Goal: Task Accomplishment & Management: Manage account settings

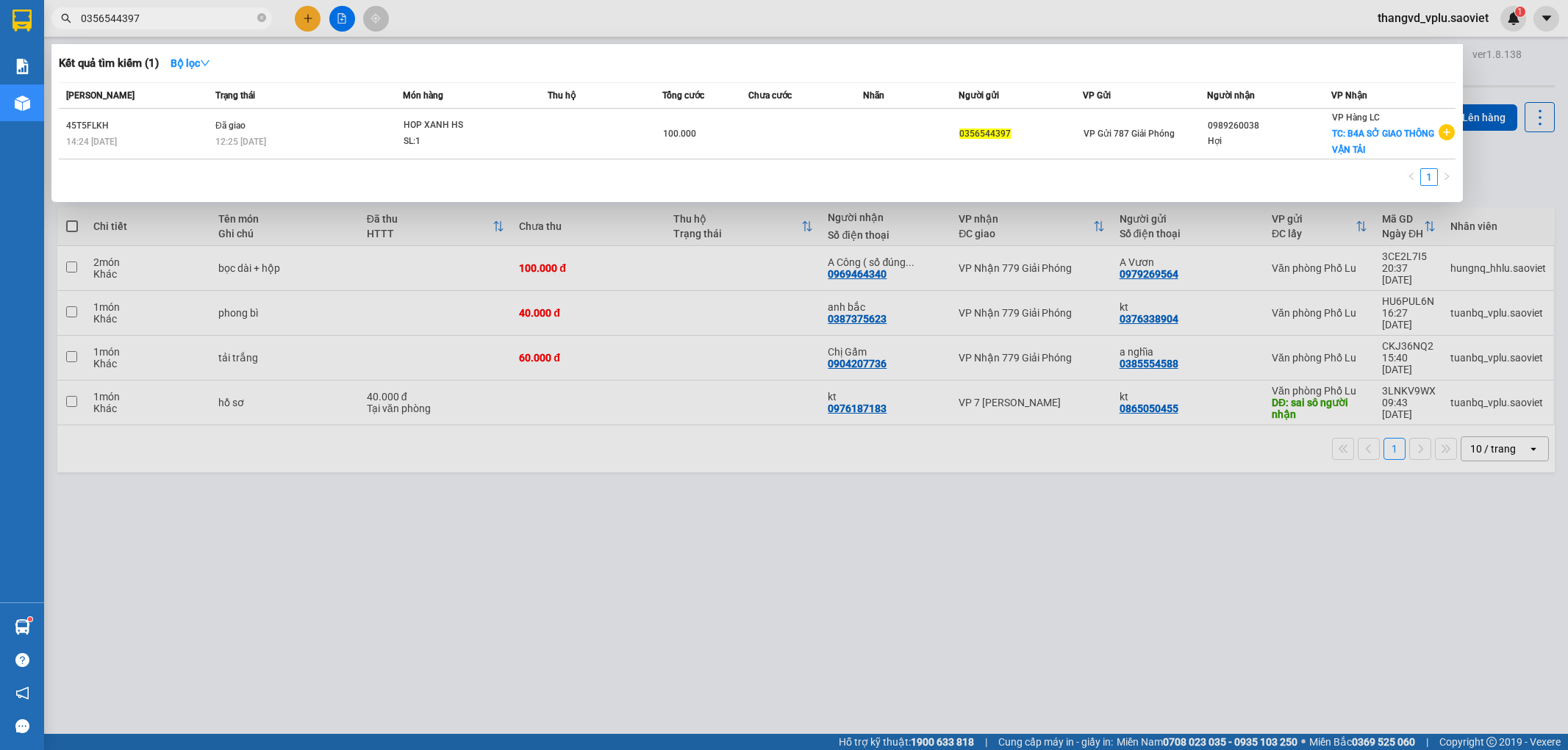
click at [177, 10] on input "0356544397" at bounding box center [167, 18] width 173 height 16
type input "I"
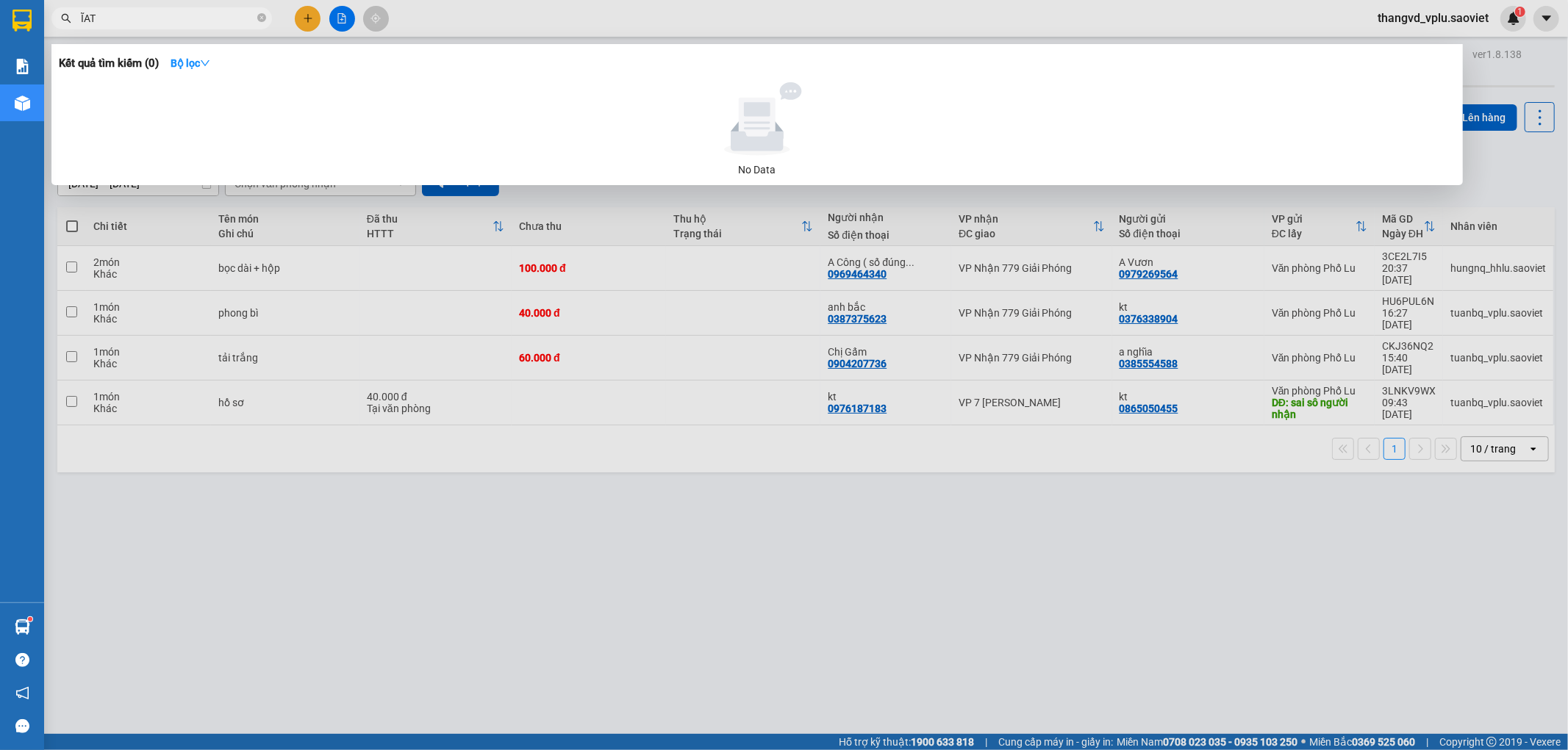
click at [98, 13] on input "ĨAT" at bounding box center [167, 18] width 173 height 16
click at [100, 13] on input "ĨAT" at bounding box center [167, 18] width 173 height 16
type input "Ĩ"
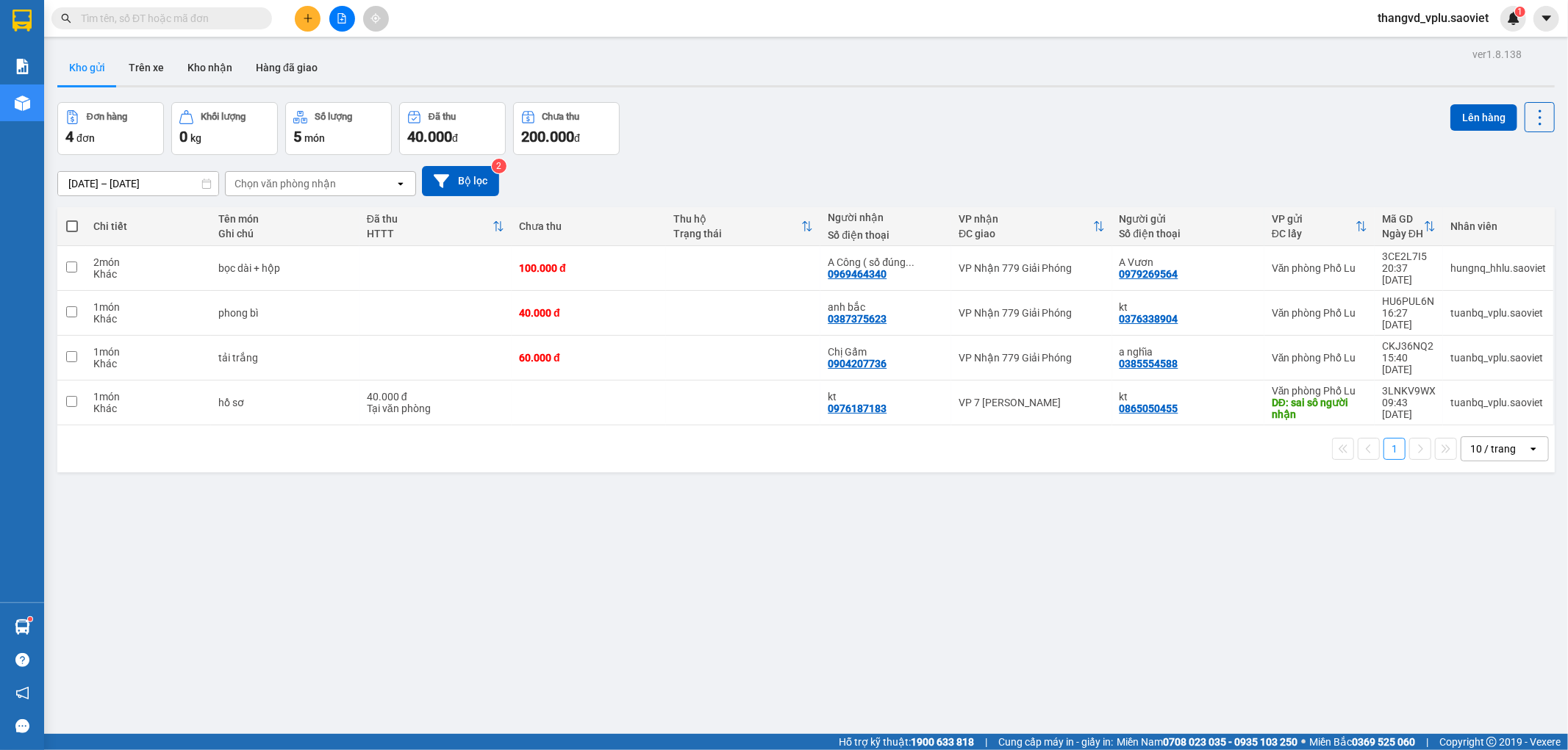
type input "I"
type input "Ĩ"
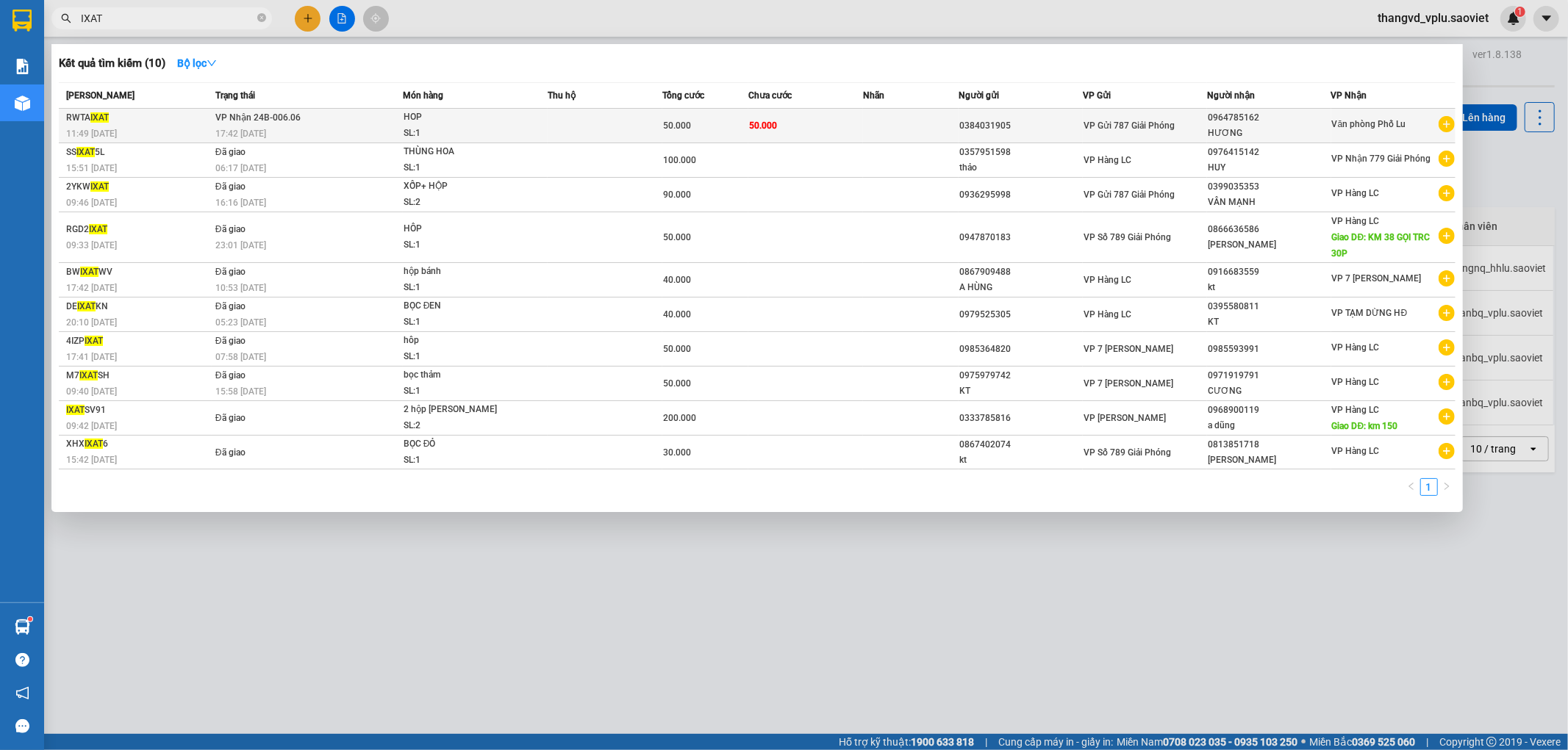
type input "IXAT"
click at [635, 129] on td at bounding box center [604, 126] width 115 height 35
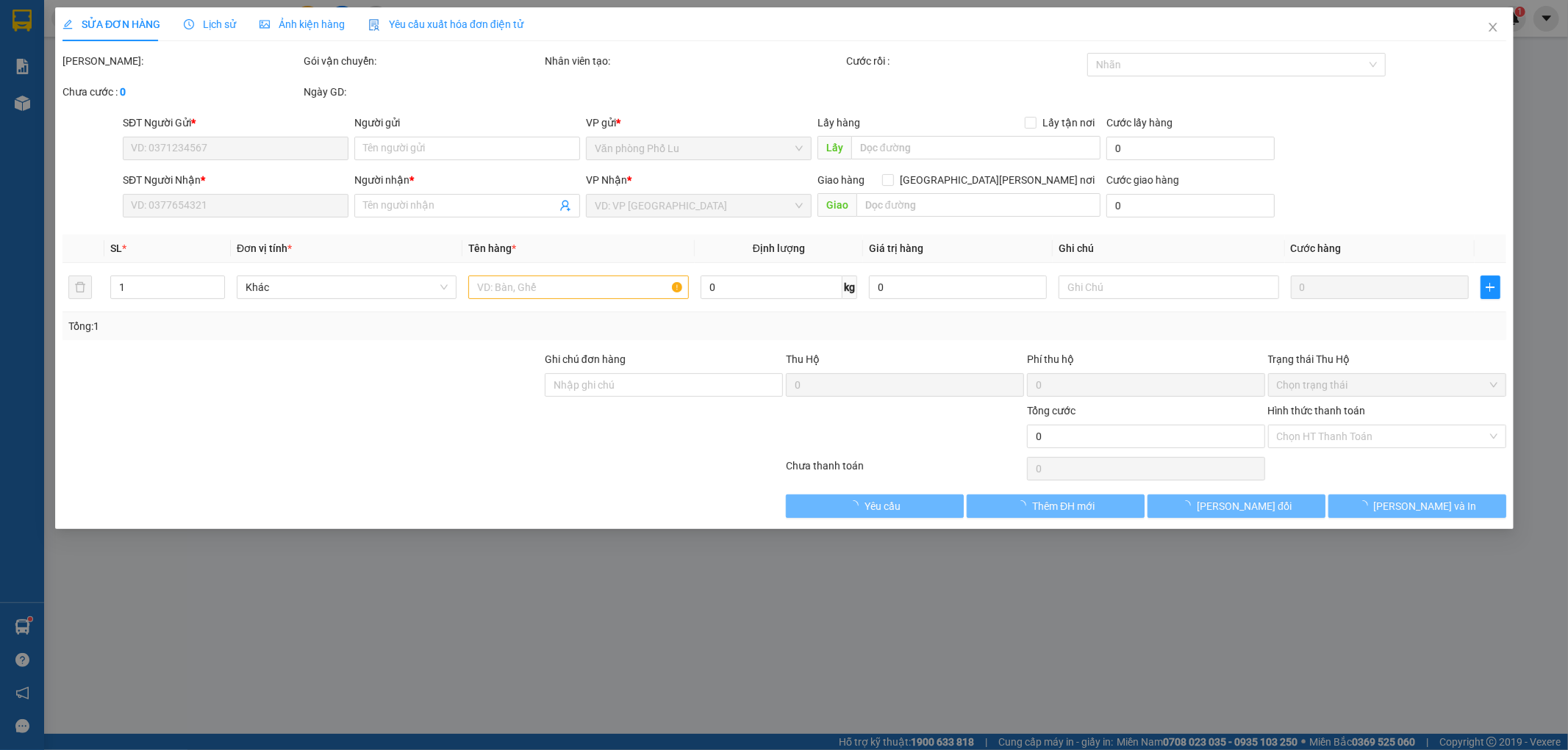
type input "0384031905"
type input "0964785162"
type input "HƯƠNG"
type input "50.000"
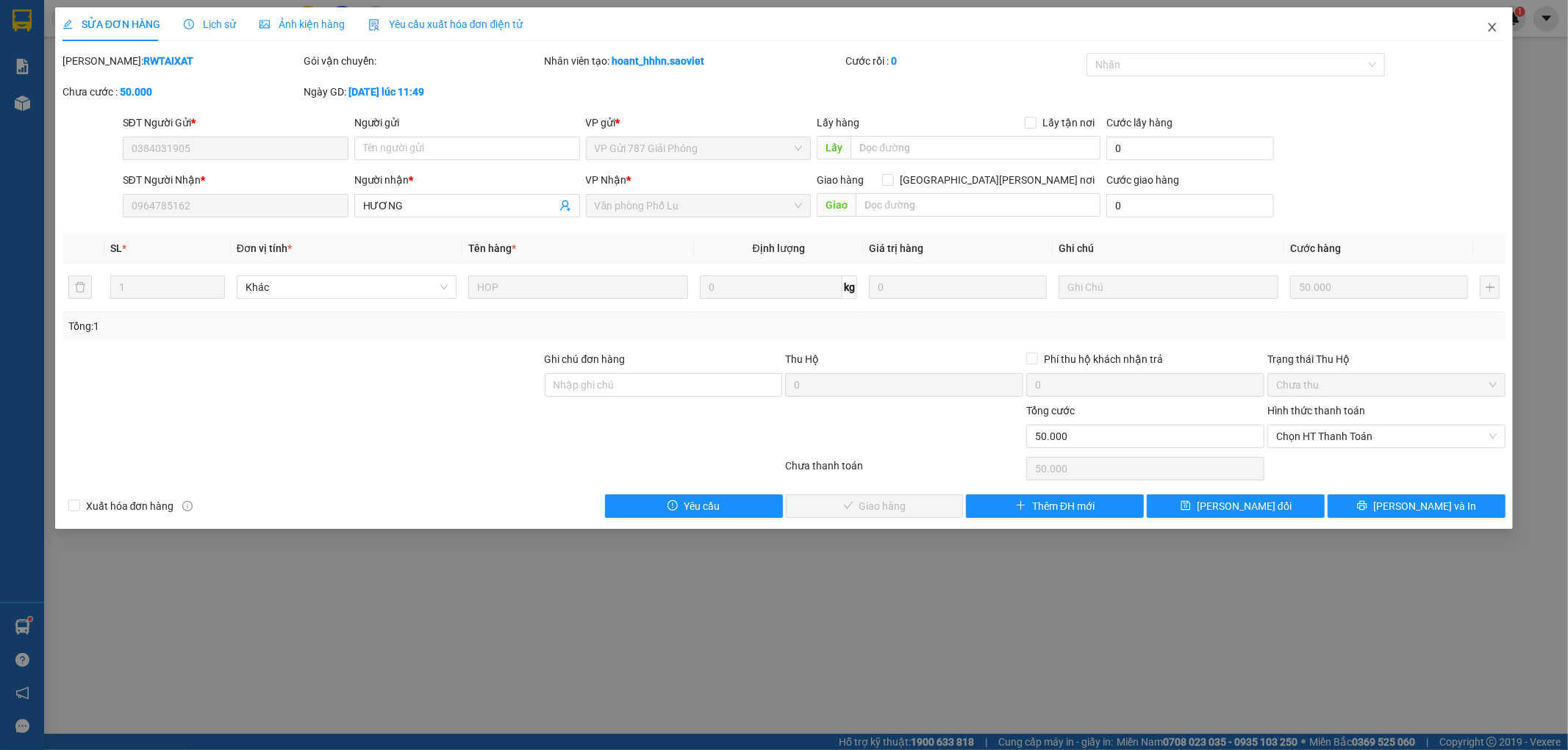
click at [1487, 25] on icon "close" at bounding box center [1492, 27] width 12 height 12
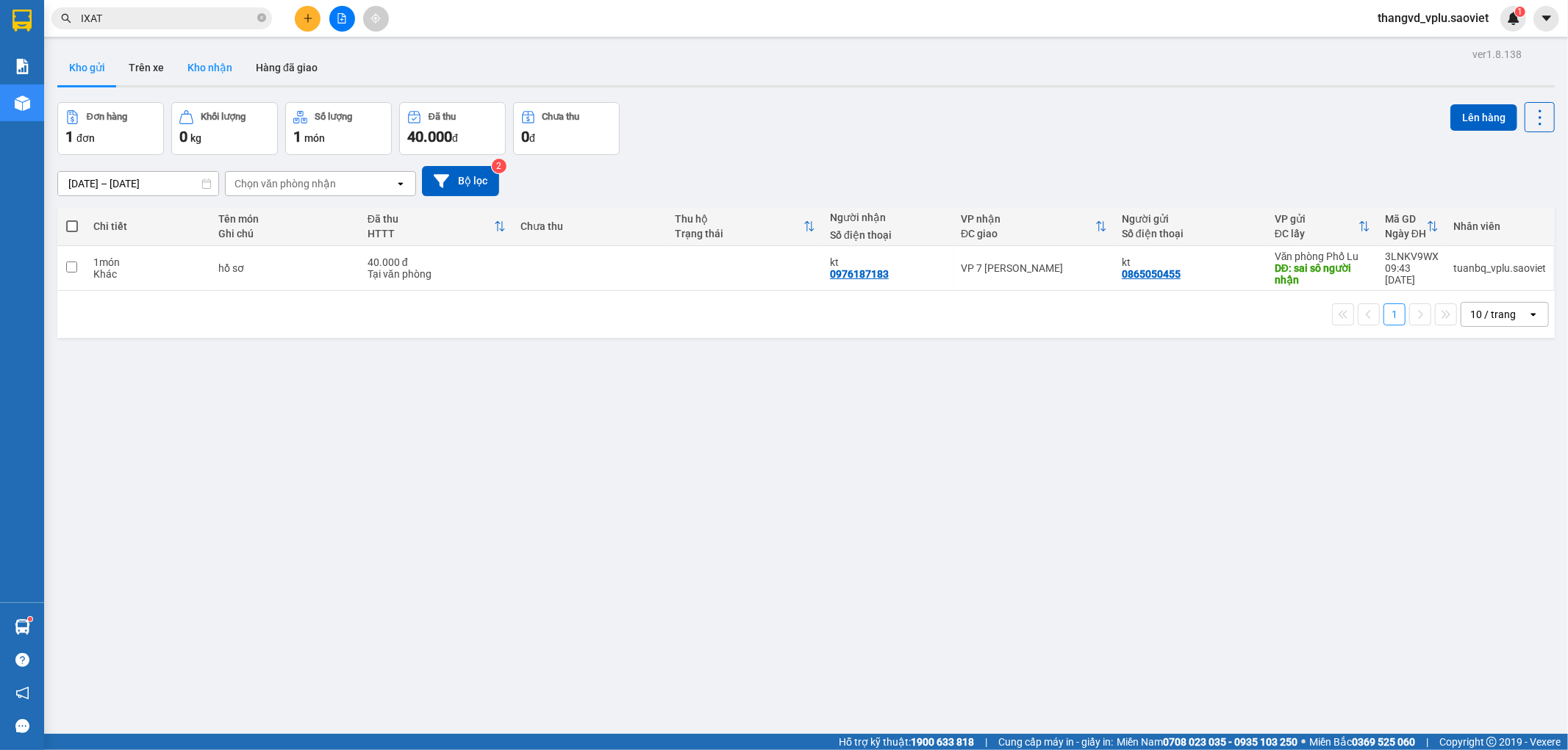
click at [196, 59] on button "Kho nhận" at bounding box center [210, 68] width 69 height 36
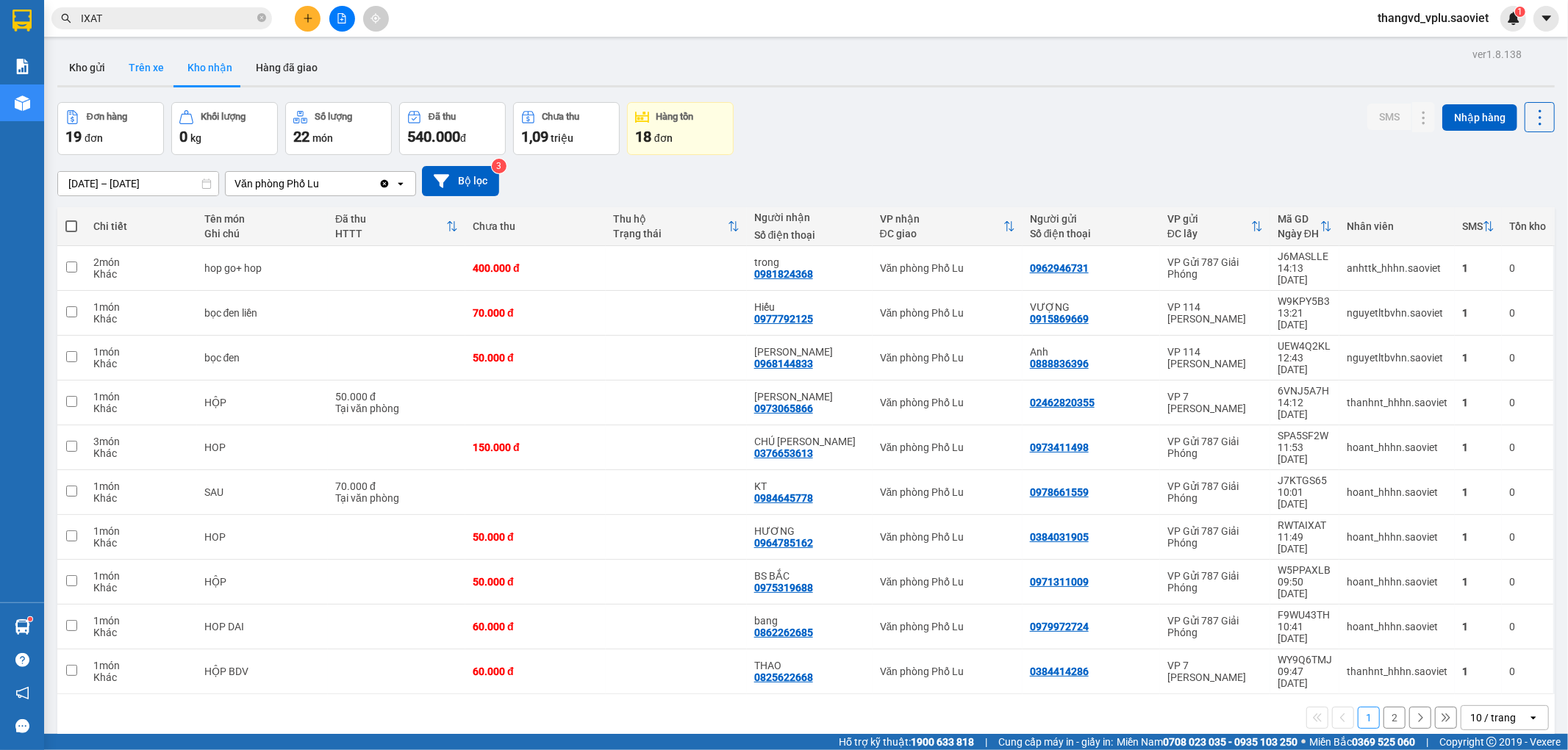
click at [160, 66] on button "Trên xe" at bounding box center [146, 68] width 59 height 36
type input "[DATE] – [DATE]"
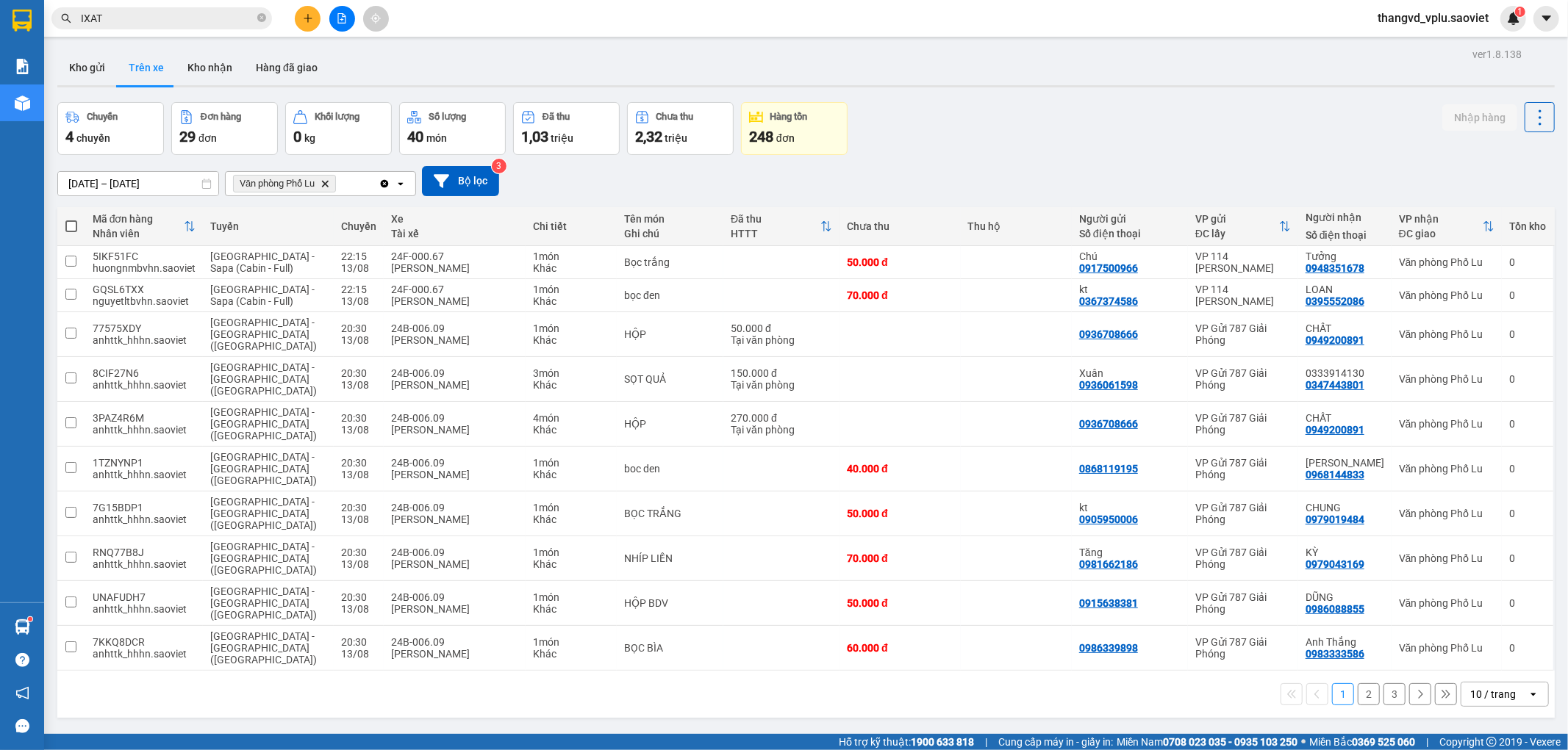
click at [1384, 683] on button "3" at bounding box center [1395, 694] width 22 height 22
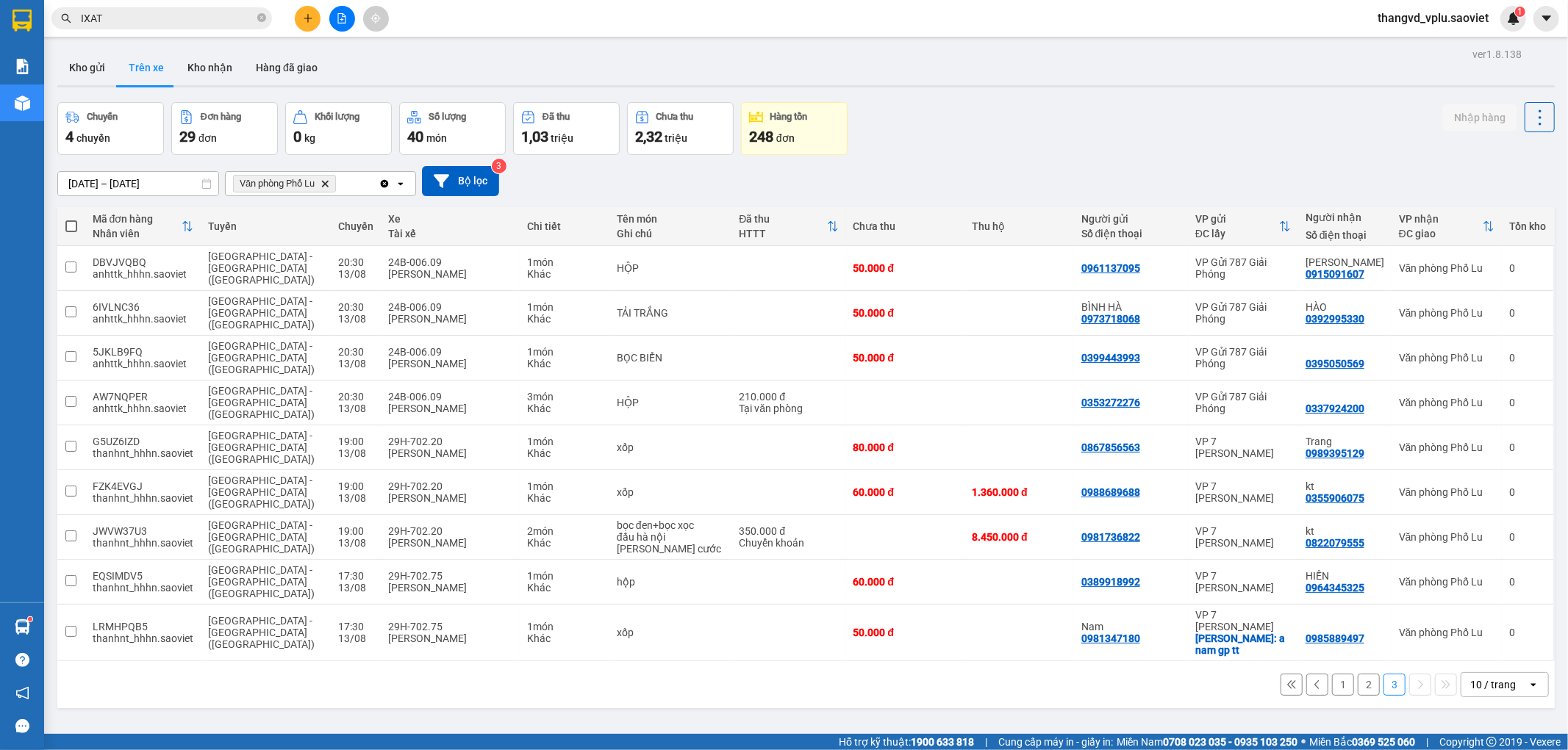
click at [1357, 674] on button "2" at bounding box center [1368, 685] width 22 height 22
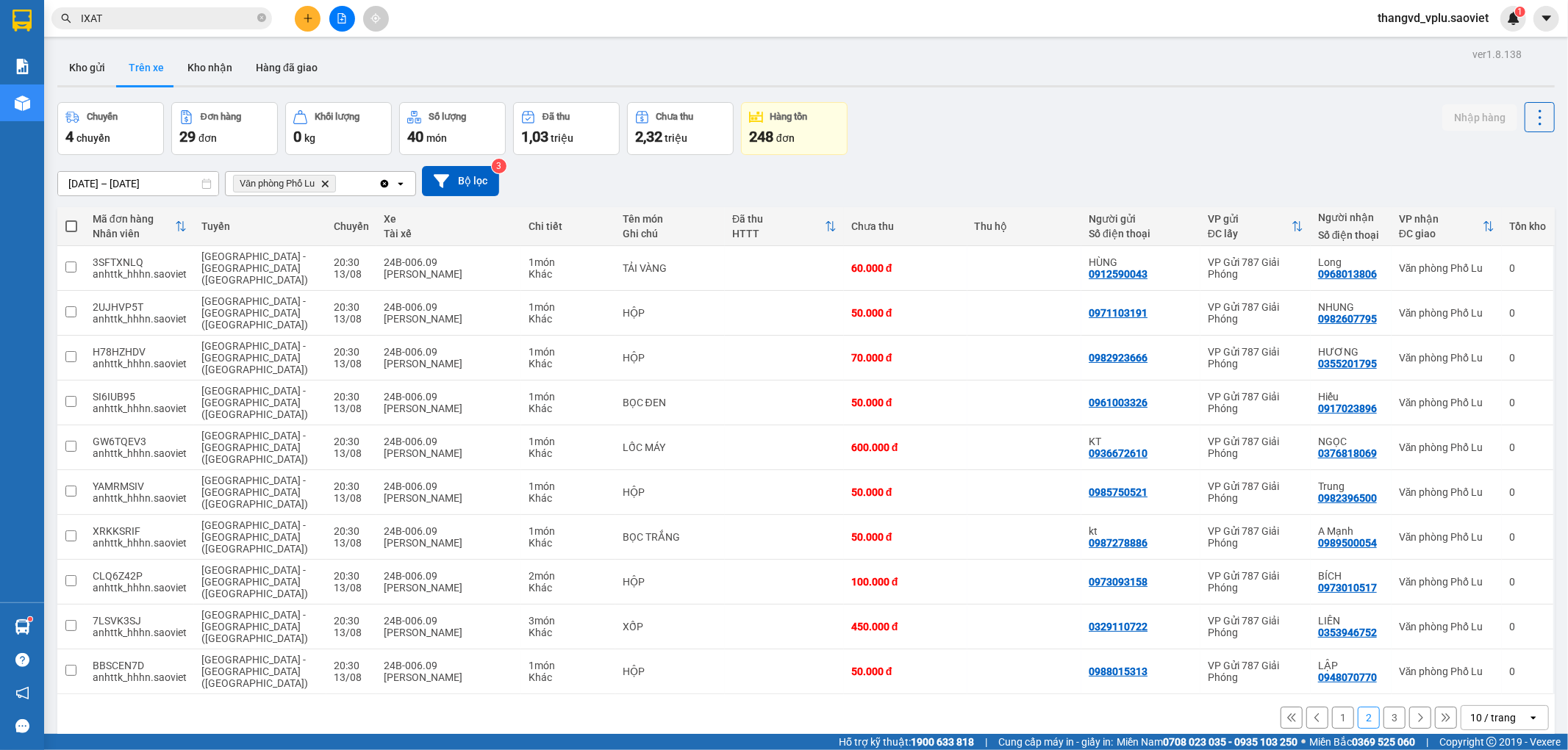
click at [1332, 707] on button "1" at bounding box center [1343, 718] width 22 height 22
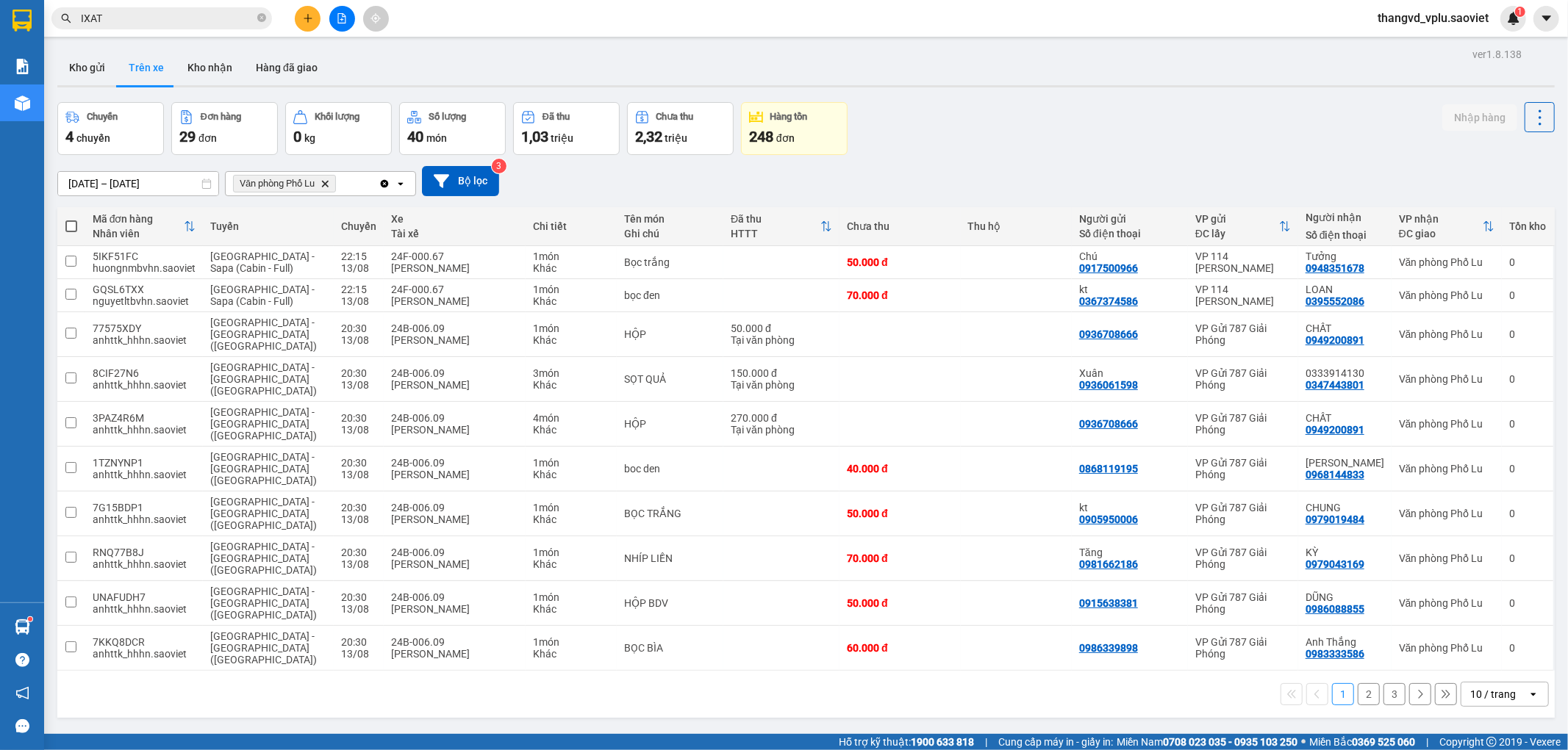
click at [1384, 683] on button "3" at bounding box center [1395, 694] width 22 height 22
